Goal: Find specific page/section: Find specific page/section

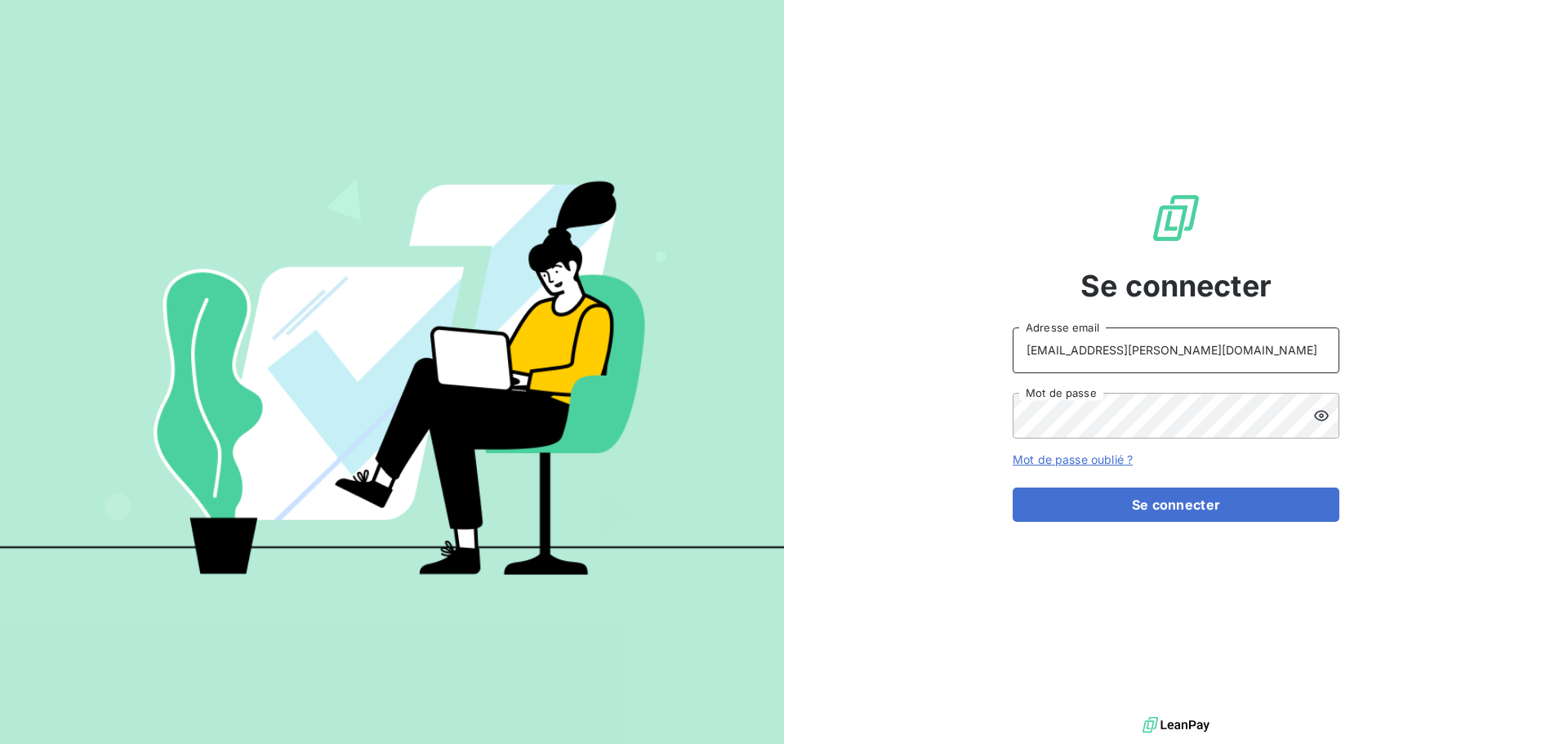
click at [1210, 351] on input "[EMAIL_ADDRESS][PERSON_NAME][DOMAIN_NAME]" at bounding box center [1176, 351] width 327 height 46
type input "[PERSON_NAME][EMAIL_ADDRESS][PERSON_NAME][DOMAIN_NAME]"
click at [1165, 511] on button "Se connecter" at bounding box center [1176, 504] width 327 height 35
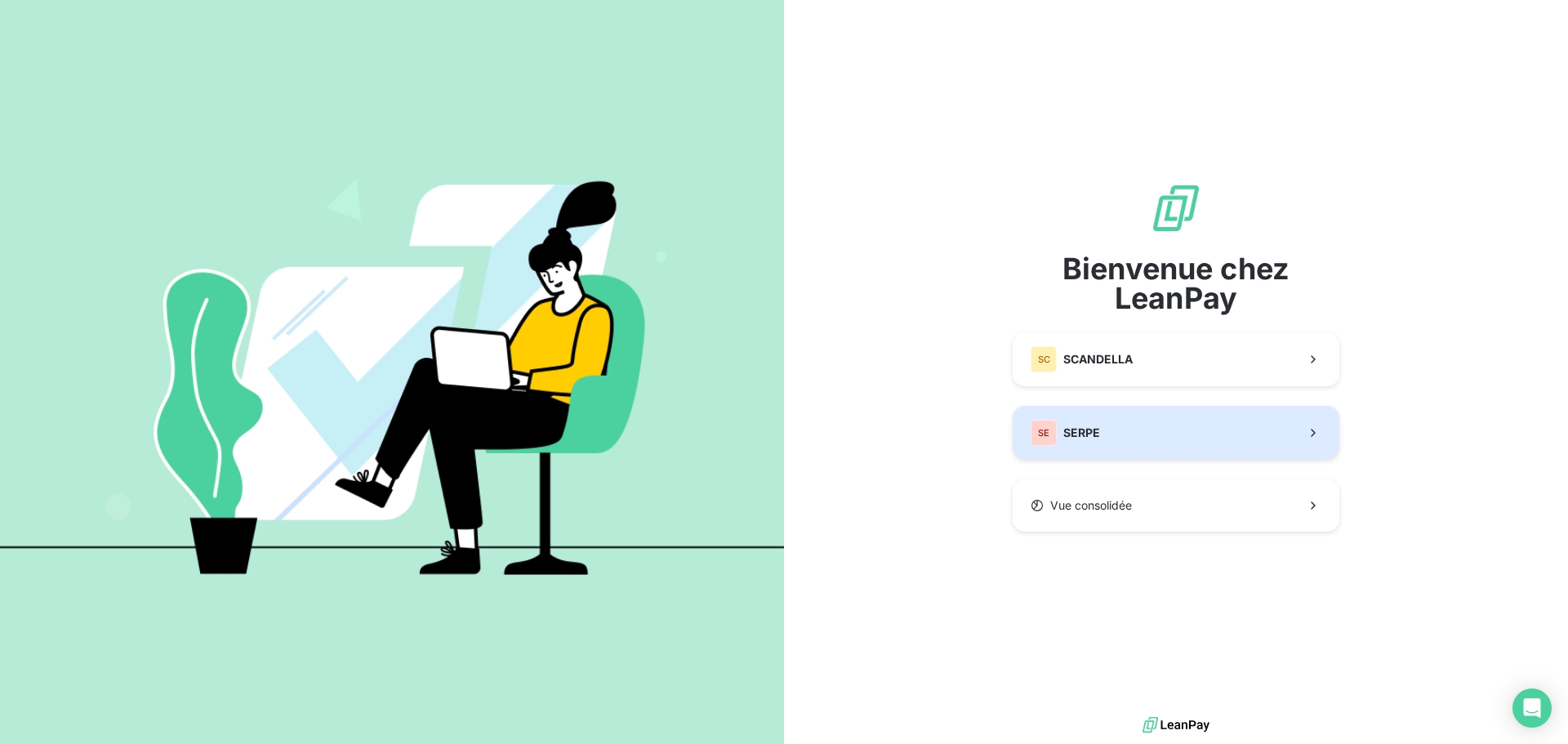
click at [1140, 430] on button "SE SERPE" at bounding box center [1176, 433] width 327 height 53
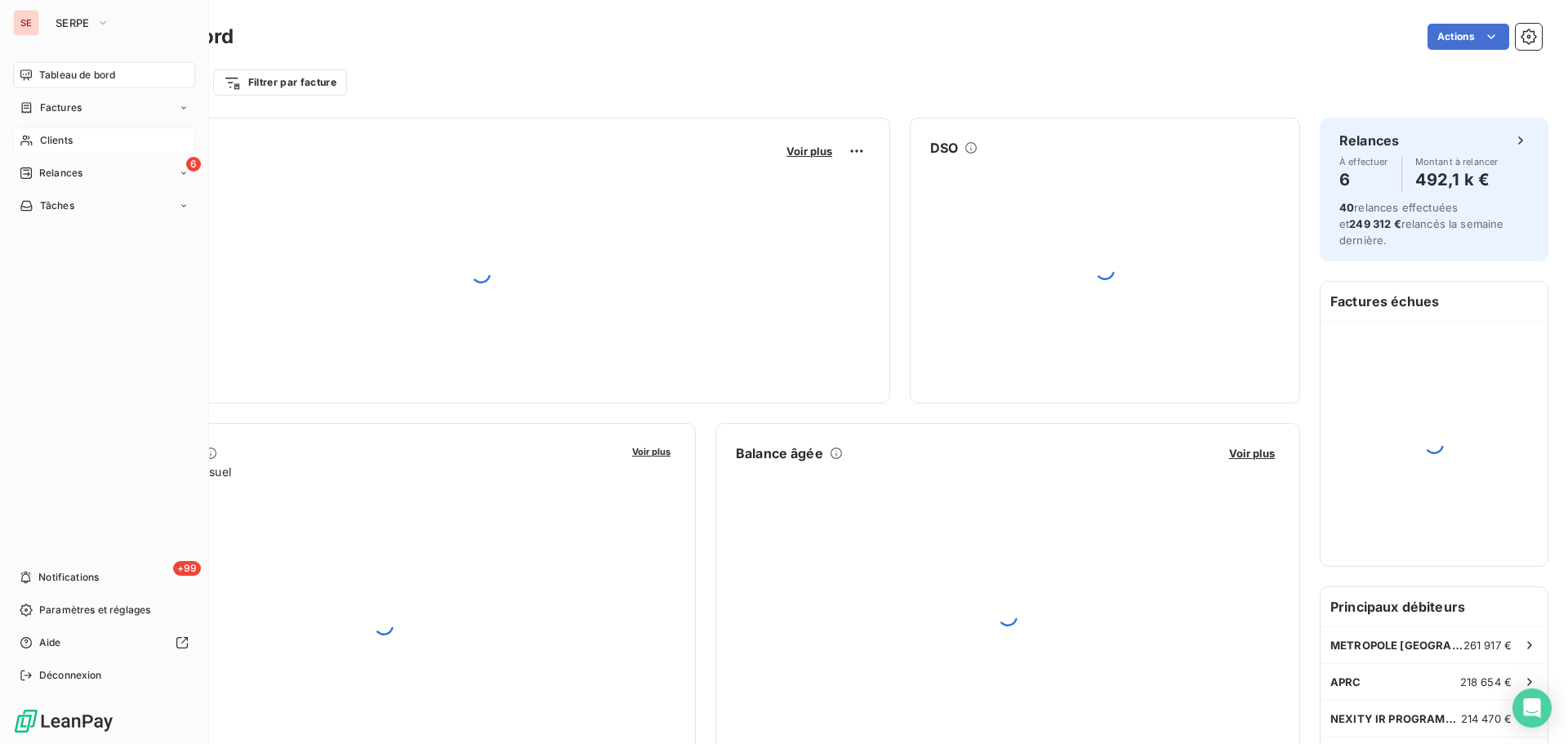
click at [75, 133] on div "Clients" at bounding box center [104, 141] width 182 height 26
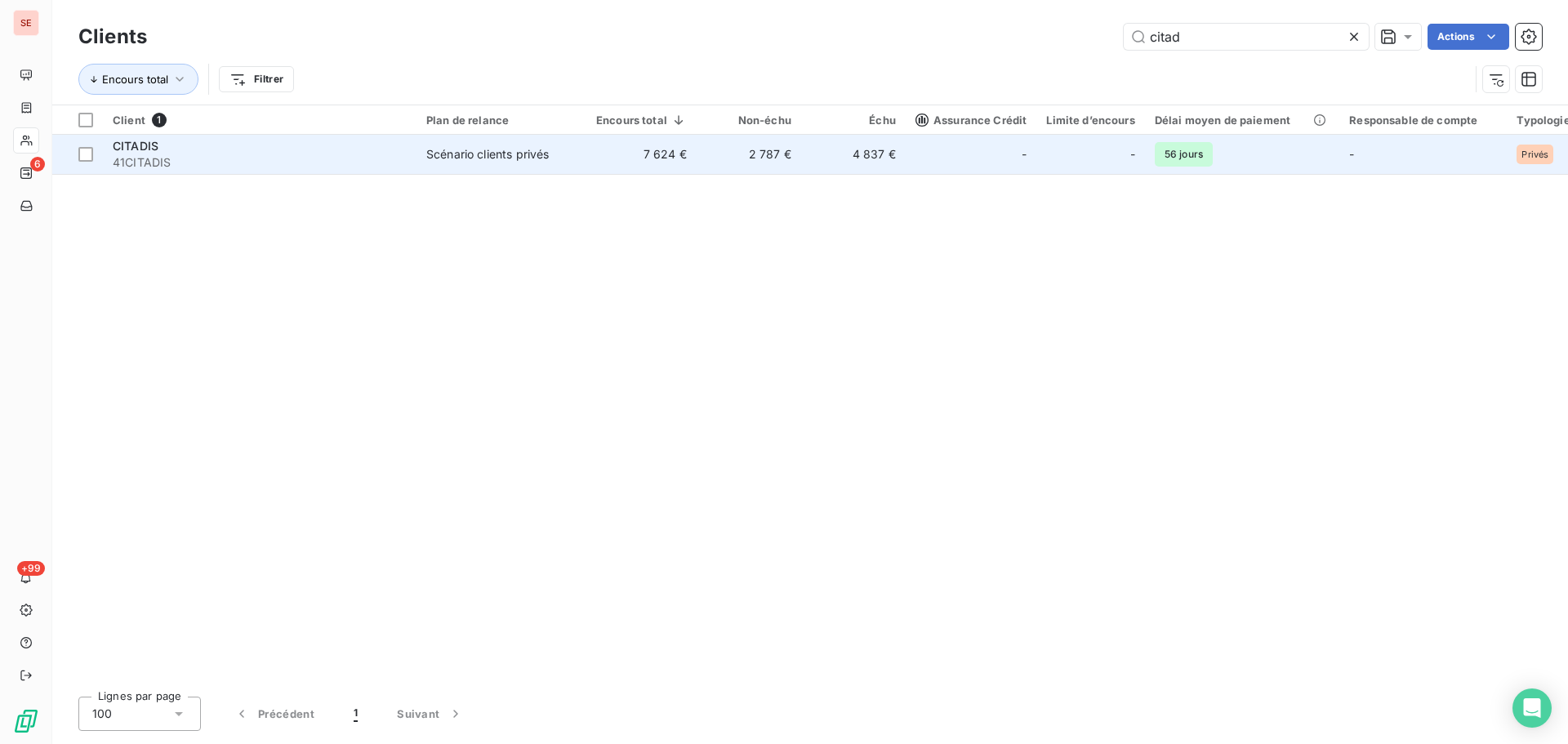
type input "citad"
click at [401, 159] on span "41CITADIS" at bounding box center [260, 162] width 294 height 16
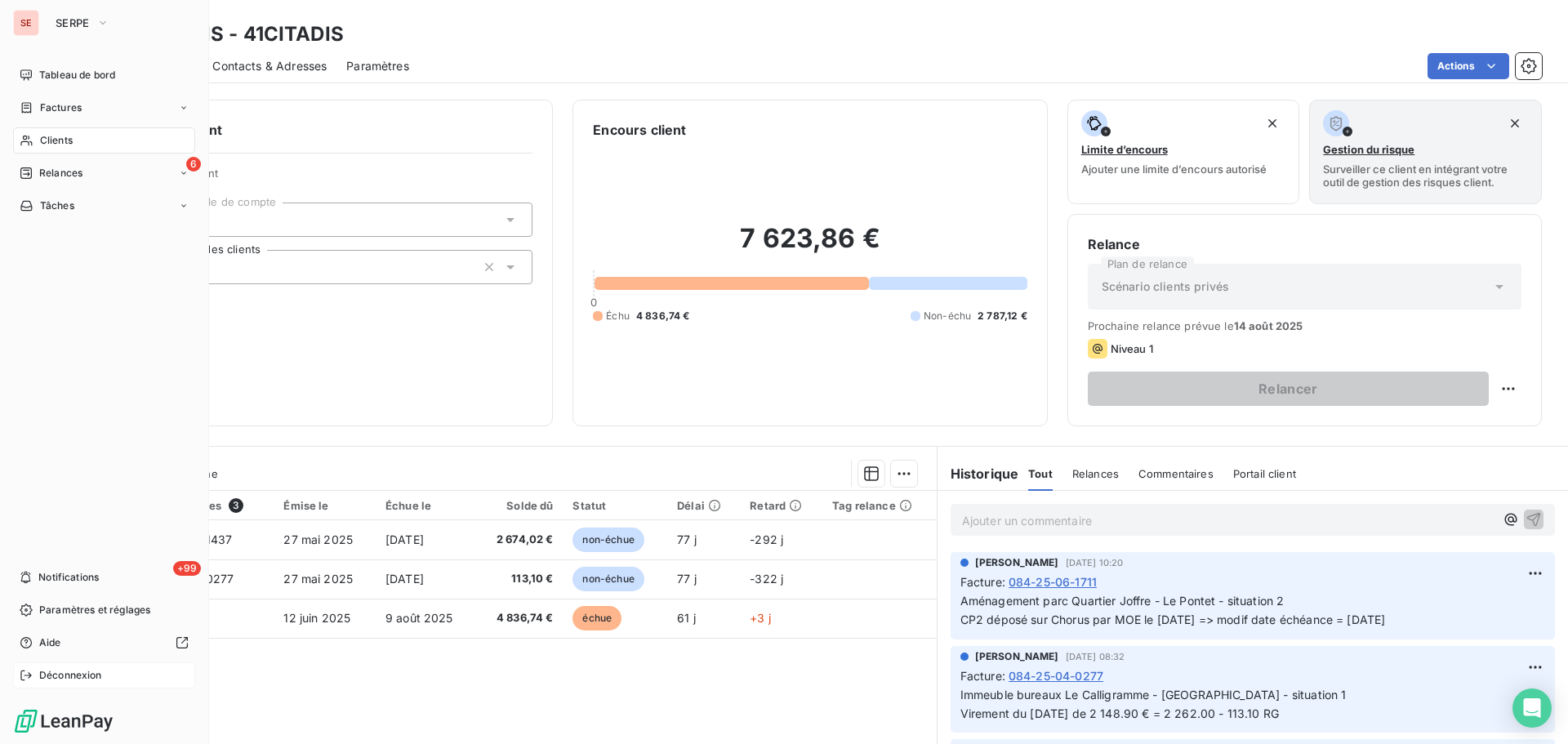
click at [78, 673] on span "Déconnexion" at bounding box center [70, 675] width 62 height 15
